Goal: Information Seeking & Learning: Find specific page/section

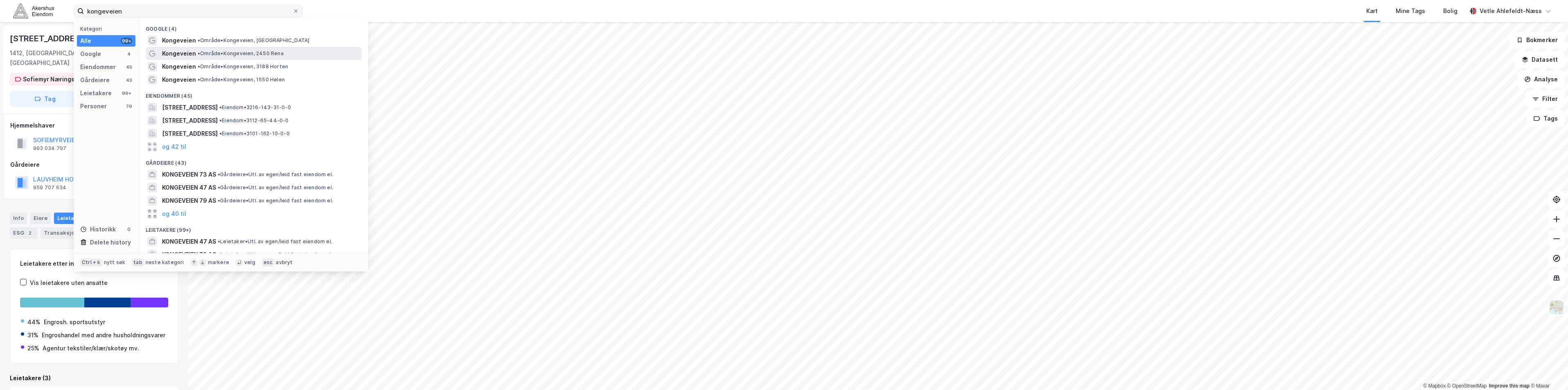
drag, startPoint x: 0, startPoint y: 0, endPoint x: 161, endPoint y: 11, distance: 161.4
click at [161, 11] on input "kongeveien" at bounding box center [188, 11] width 209 height 12
click at [161, 12] on input "kongeveien" at bounding box center [188, 11] width 209 height 12
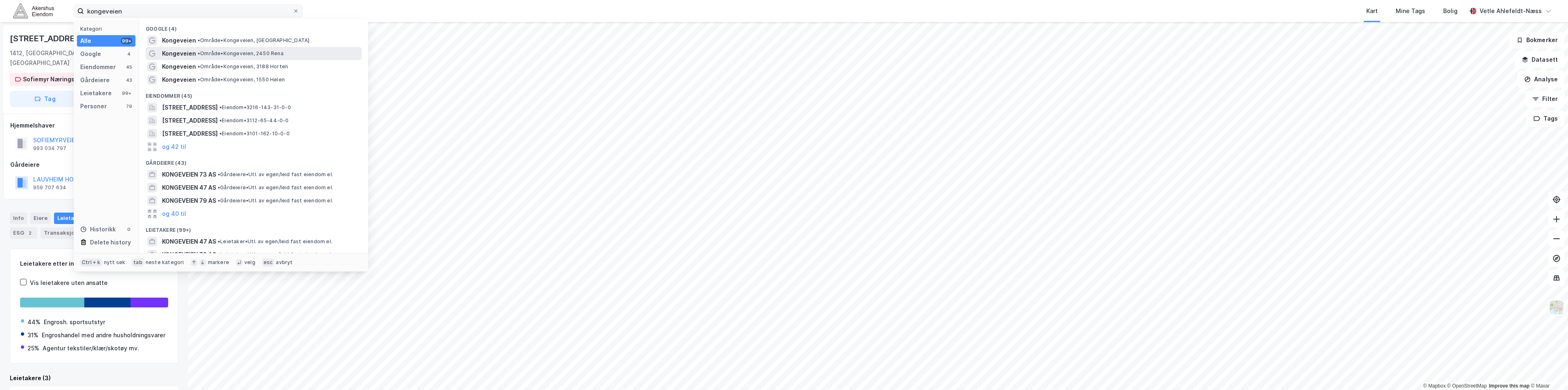
click at [149, 10] on input "kongeveien" at bounding box center [188, 11] width 209 height 12
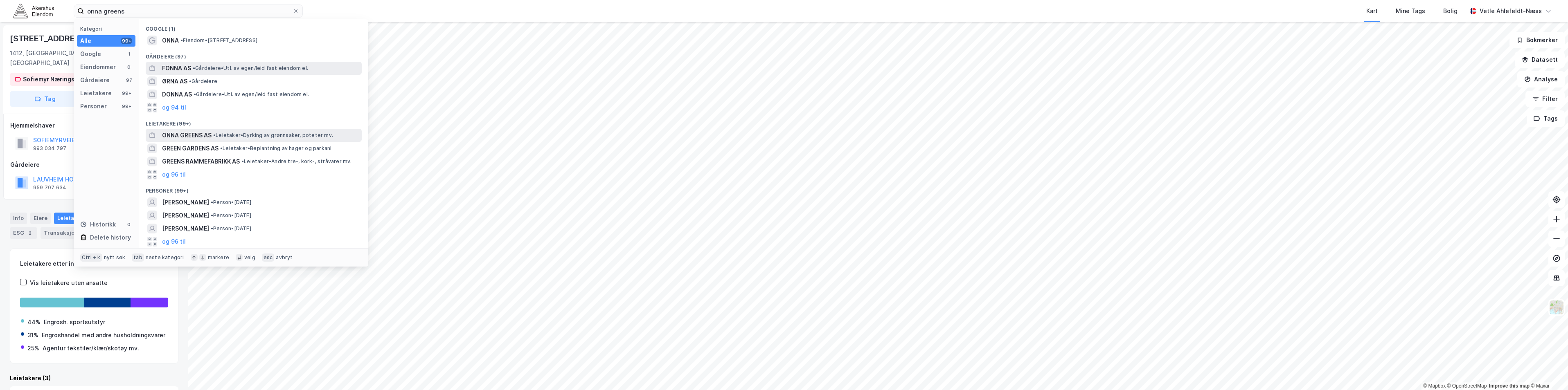
type input "onna greens"
click at [215, 134] on span "•" at bounding box center [214, 135] width 2 height 6
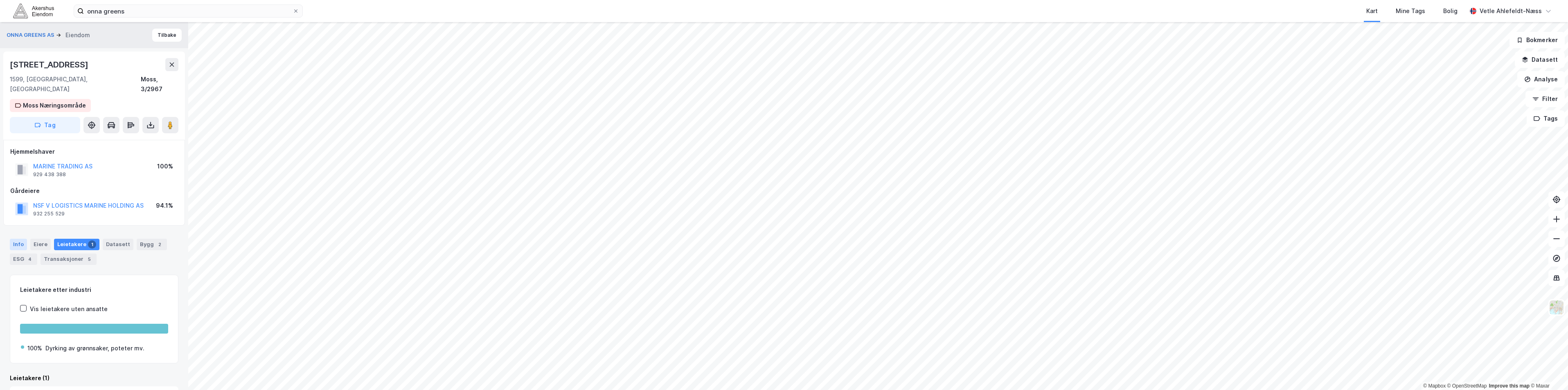
click at [19, 239] on div "Info" at bounding box center [18, 245] width 17 height 12
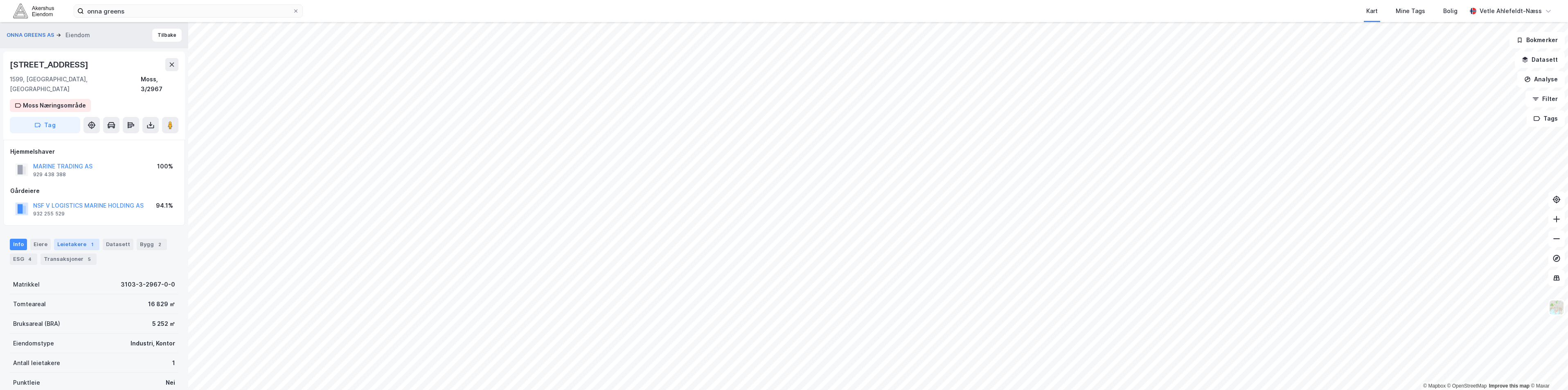
click at [85, 239] on div "Leietakere 1" at bounding box center [77, 245] width 46 height 12
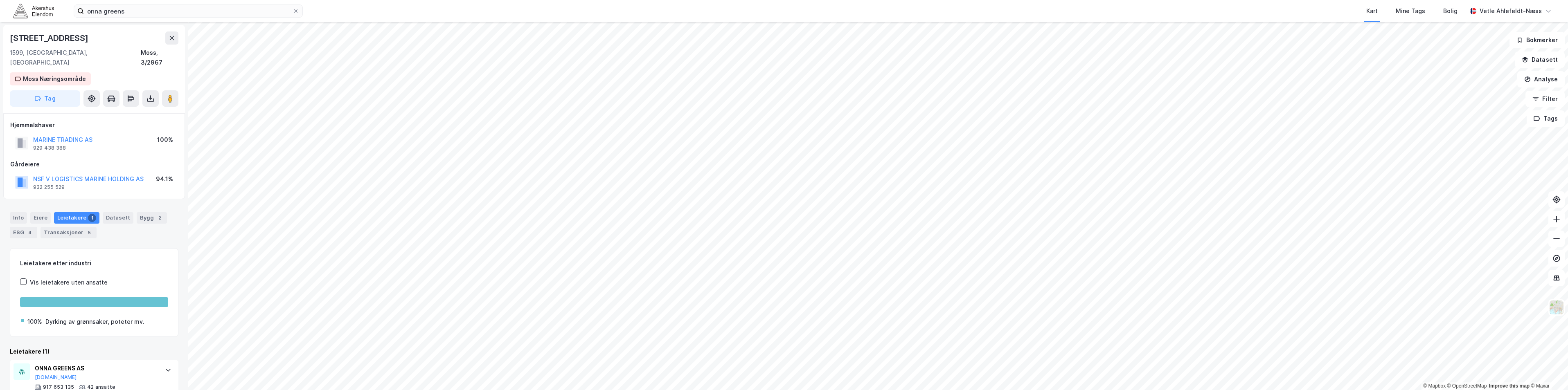
scroll to position [41, 0]
